Goal: Navigation & Orientation: Find specific page/section

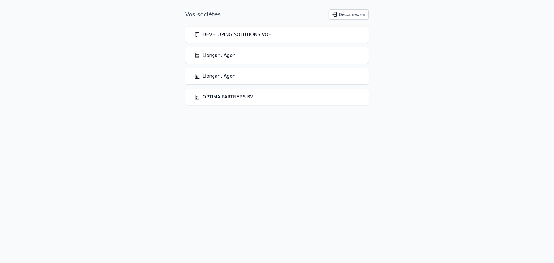
click at [215, 57] on link "Llonçari, Agon" at bounding box center [214, 55] width 41 height 7
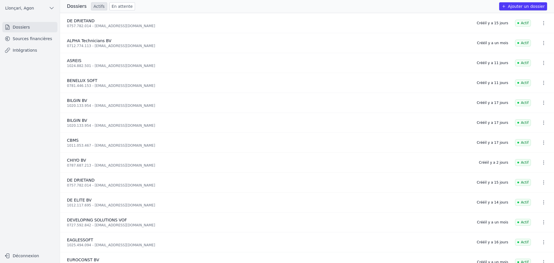
click at [25, 40] on link "Sources financières" at bounding box center [29, 38] width 55 height 10
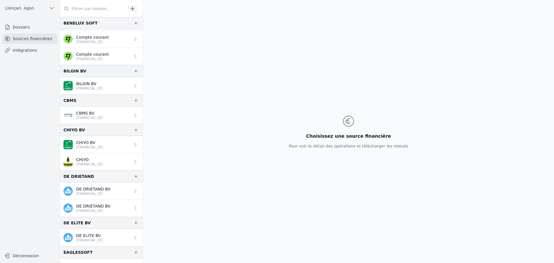
scroll to position [144, 0]
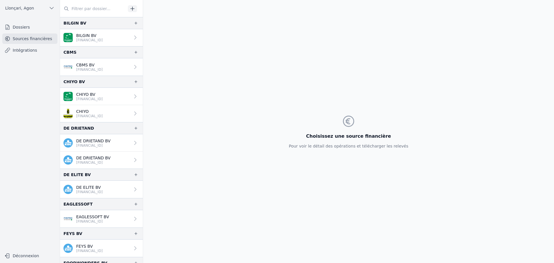
click at [97, 114] on p "[FINANCIAL_ID]" at bounding box center [89, 116] width 27 height 5
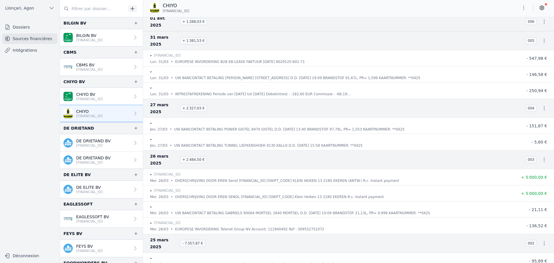
scroll to position [3944, 0]
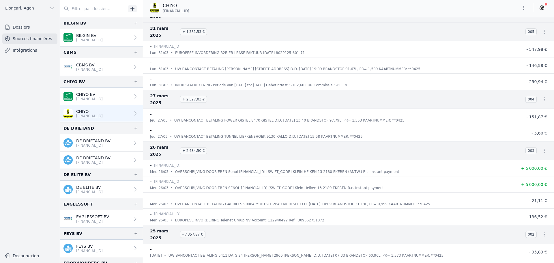
click at [91, 97] on p "[FINANCIAL_ID]" at bounding box center [89, 99] width 27 height 5
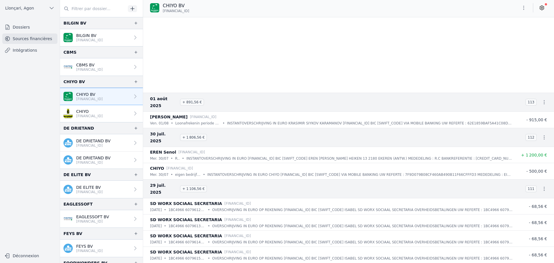
scroll to position [1299, 0]
